Goal: Task Accomplishment & Management: Use online tool/utility

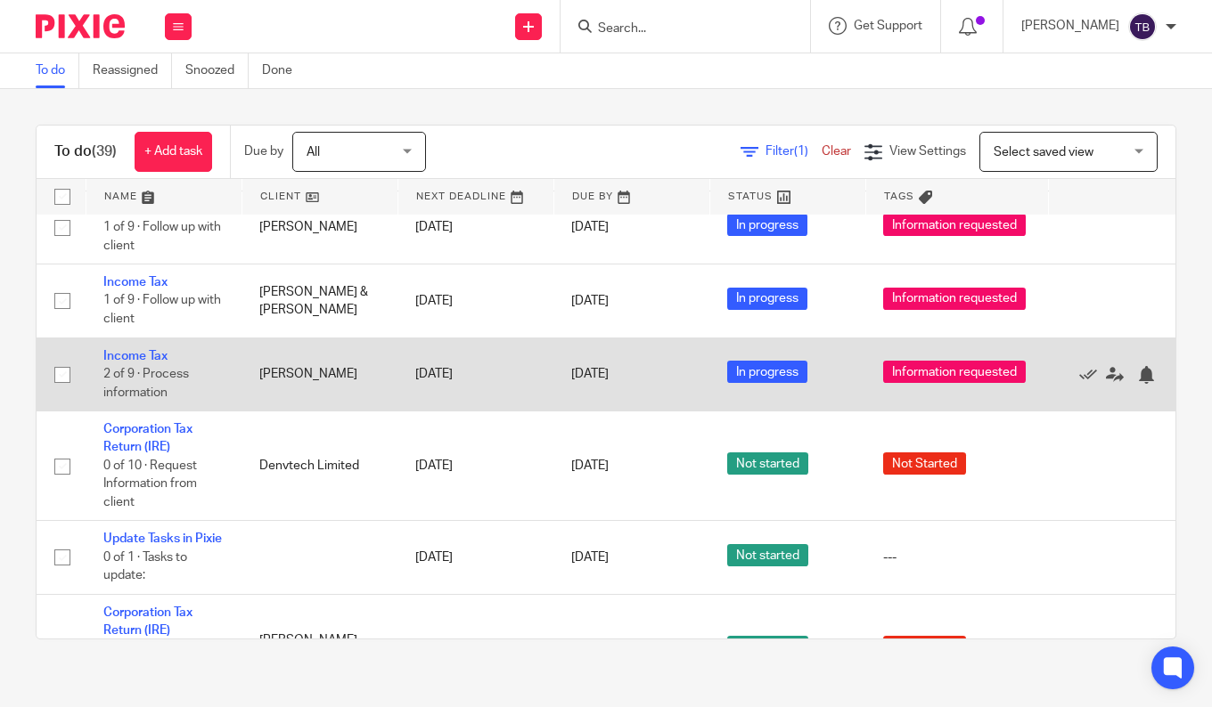
scroll to position [2834, 0]
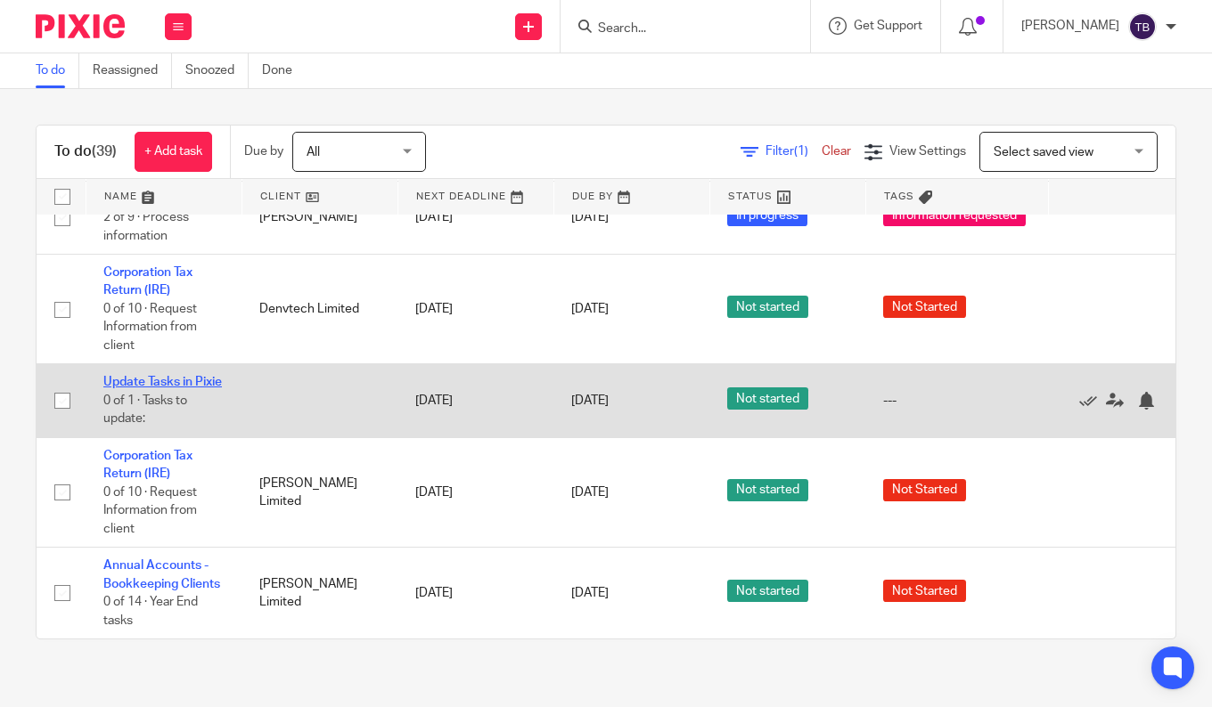
click at [169, 376] on link "Update Tasks in Pixie" at bounding box center [162, 382] width 118 height 12
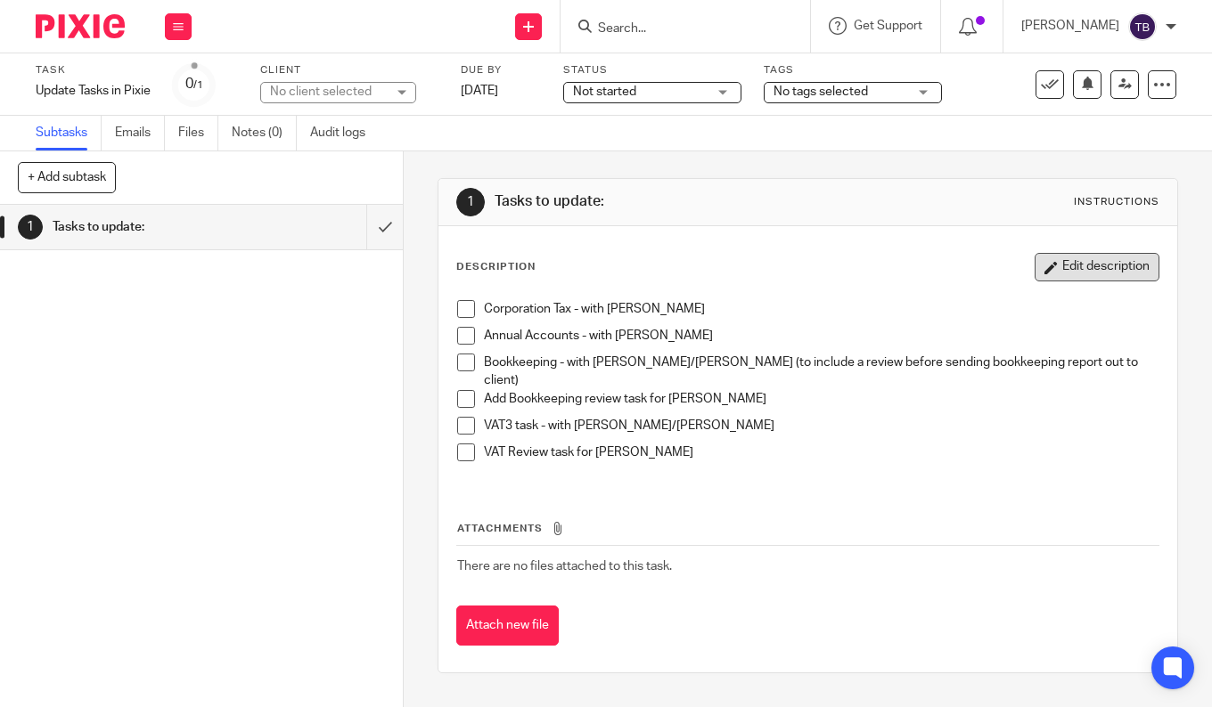
click at [1046, 263] on button "Edit description" at bounding box center [1096, 267] width 125 height 29
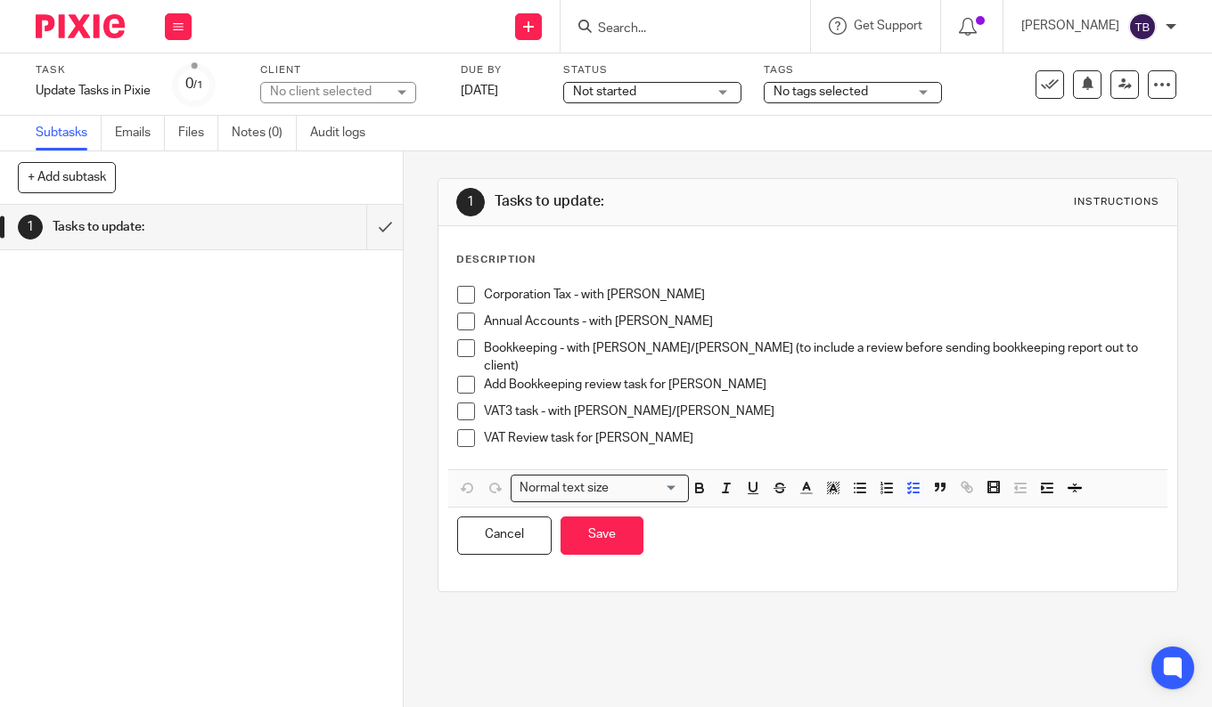
click at [808, 429] on p "VAT Review task for [PERSON_NAME]" at bounding box center [821, 438] width 674 height 18
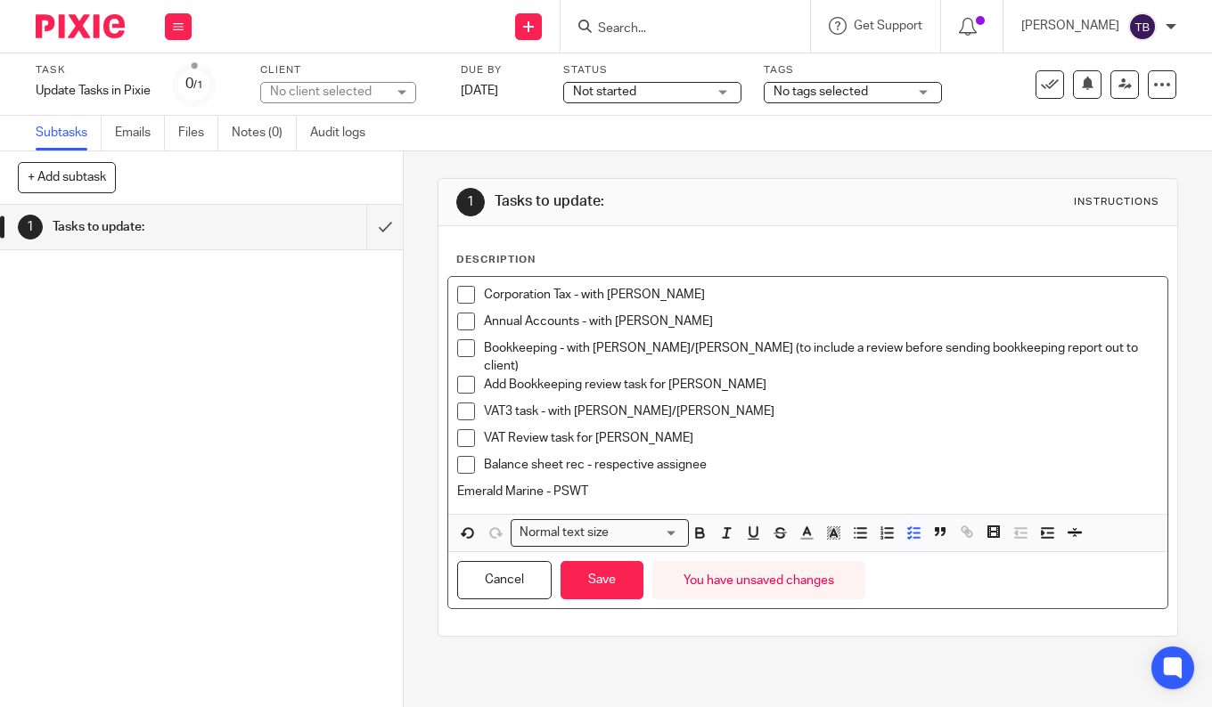
click at [728, 456] on p "Balance sheet rec - respective assignee" at bounding box center [821, 465] width 674 height 18
